Goal: Transaction & Acquisition: Book appointment/travel/reservation

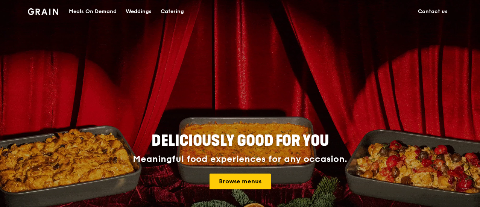
click at [170, 14] on div "Catering" at bounding box center [172, 11] width 23 height 23
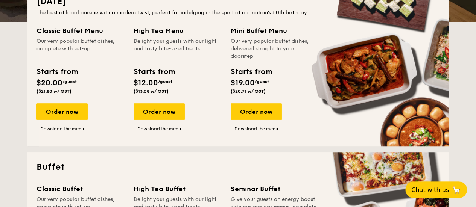
scroll to position [188, 0]
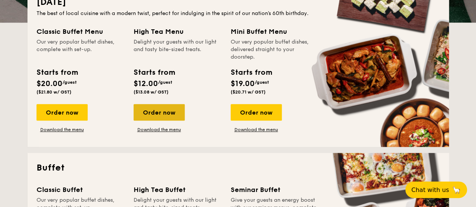
click at [154, 106] on div "Order now" at bounding box center [159, 112] width 51 height 17
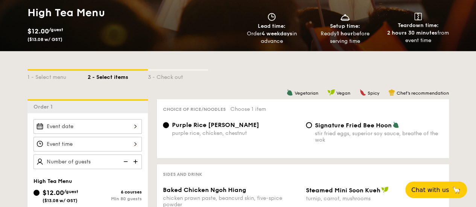
scroll to position [188, 0]
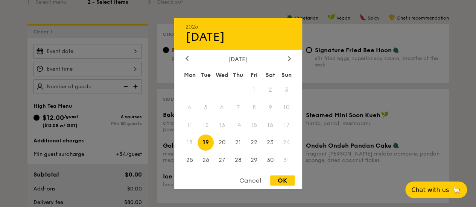
click at [132, 47] on div "2025 Aug [DATE] Tue Wed Thu Fri Sat Sun 1 2 3 4 5 6 7 8 9 10 11 12 13 14 15 16 …" at bounding box center [87, 51] width 108 height 15
click at [220, 141] on span "20" at bounding box center [222, 143] width 16 height 16
click at [202, 141] on span "19" at bounding box center [205, 143] width 16 height 16
click at [202, 155] on span "26" at bounding box center [205, 160] width 16 height 16
click at [259, 146] on span "22" at bounding box center [254, 143] width 16 height 16
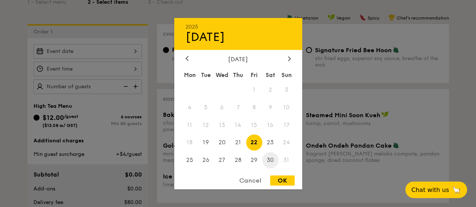
click at [264, 160] on span "30" at bounding box center [270, 160] width 16 height 16
click at [272, 141] on span "23" at bounding box center [270, 143] width 16 height 16
click at [263, 164] on span "30" at bounding box center [270, 160] width 16 height 16
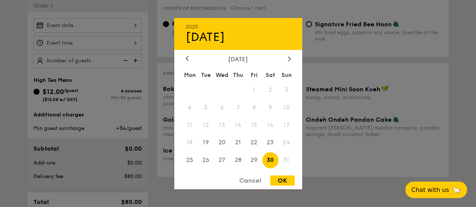
scroll to position [226, 0]
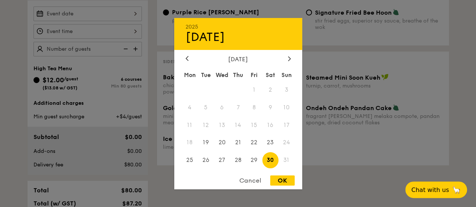
click at [252, 178] on div "Cancel" at bounding box center [250, 181] width 37 height 10
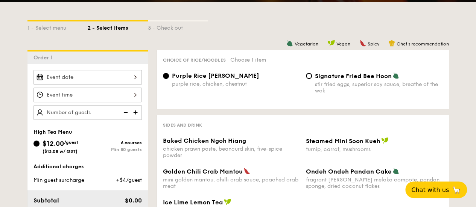
scroll to position [150, 0]
